Goal: Entertainment & Leisure: Consume media (video, audio)

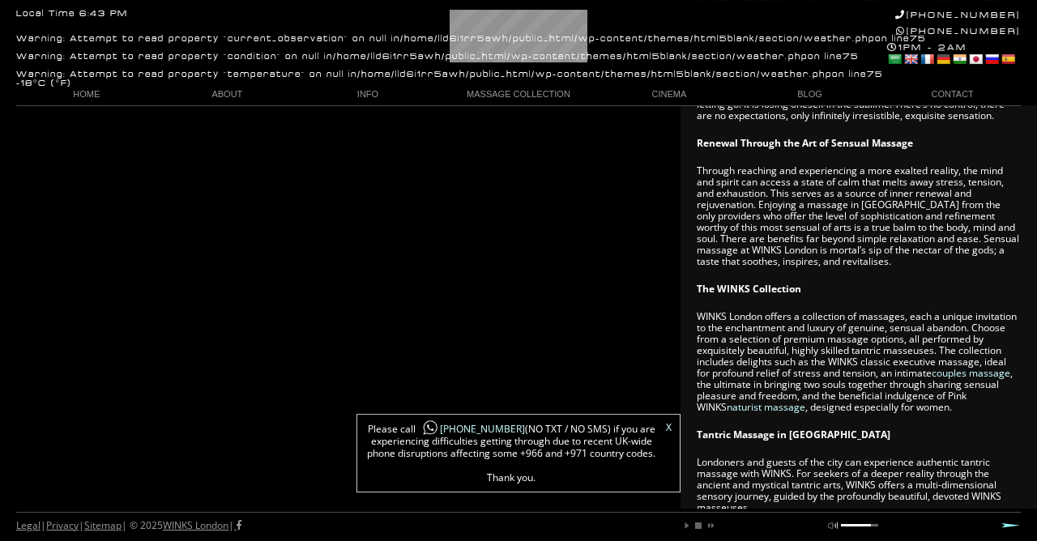
scroll to position [788, 0]
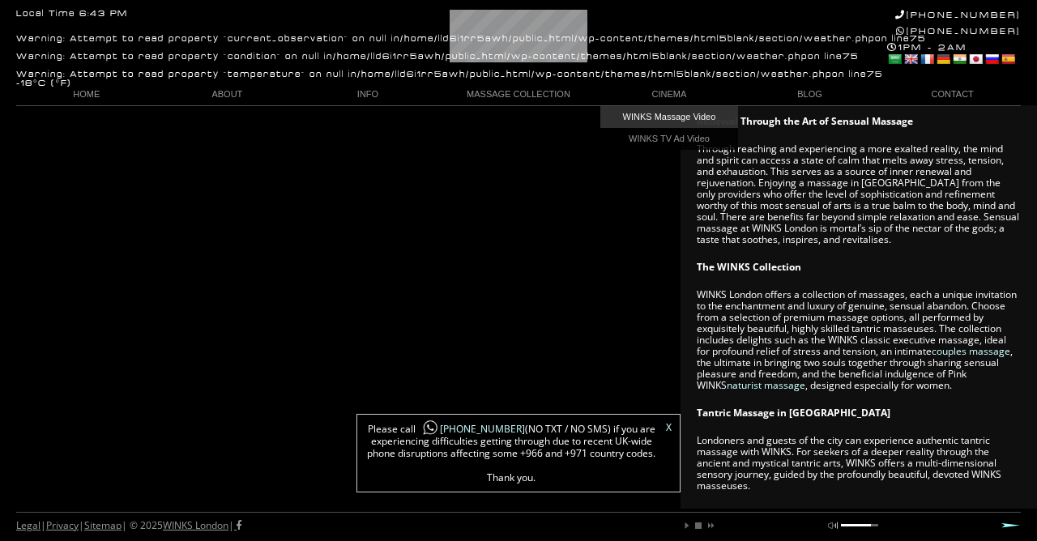
click at [680, 122] on link "WINKS Massage Video" at bounding box center [669, 117] width 138 height 22
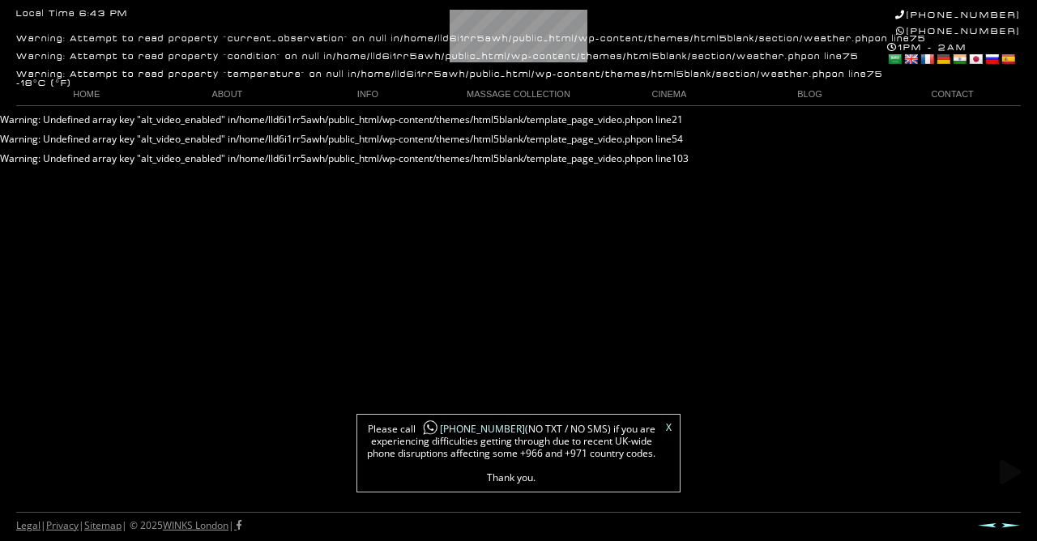
click at [669, 431] on link "X" at bounding box center [669, 428] width 6 height 10
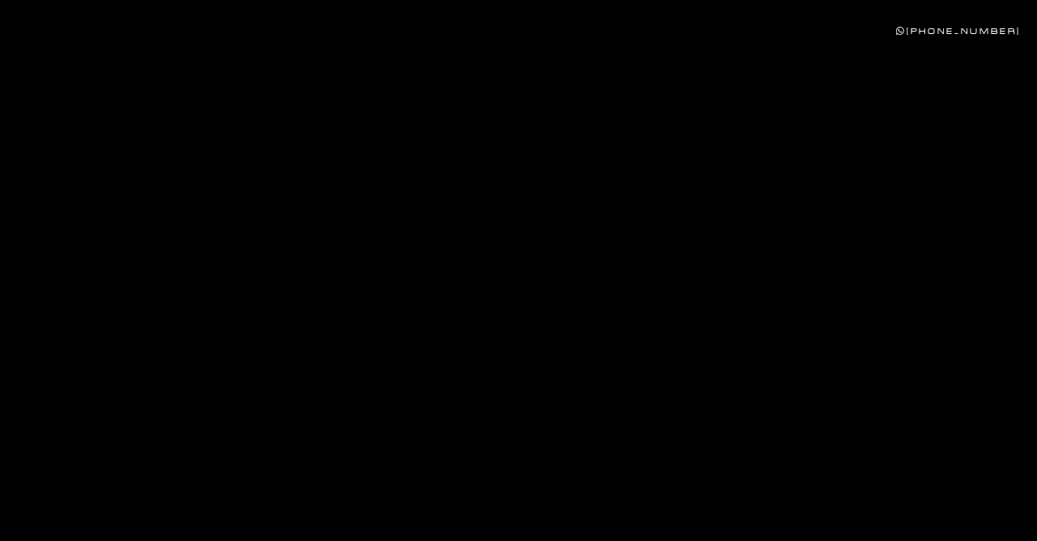
scroll to position [788, 0]
